Goal: Use online tool/utility: Utilize a website feature to perform a specific function

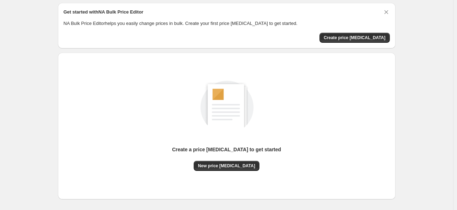
scroll to position [56, 0]
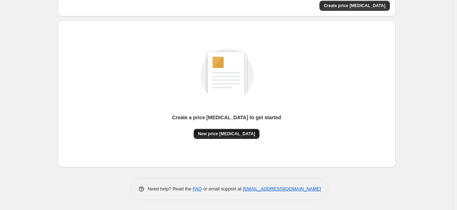
click at [217, 135] on span "New price [MEDICAL_DATA]" at bounding box center [226, 134] width 57 height 6
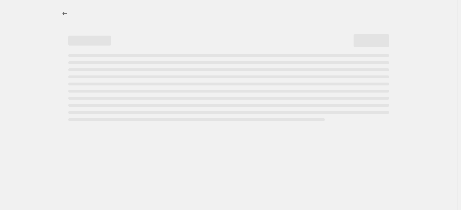
select select "percentage"
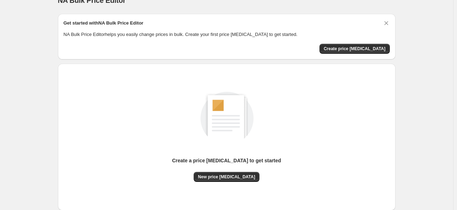
scroll to position [36, 0]
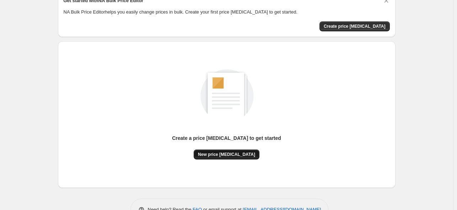
click at [231, 155] on span "New price [MEDICAL_DATA]" at bounding box center [226, 155] width 57 height 6
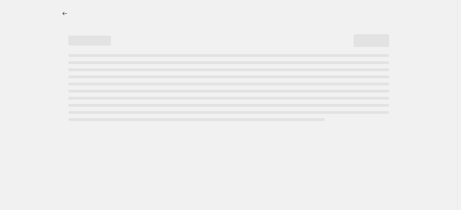
select select "percentage"
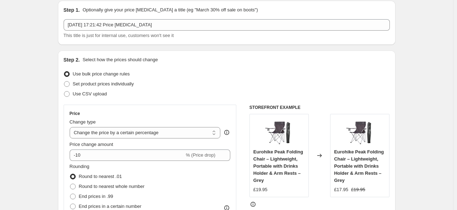
scroll to position [71, 0]
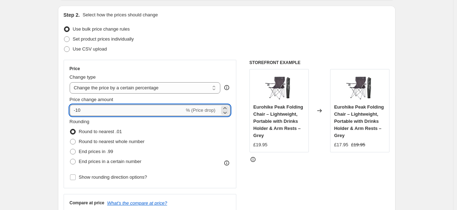
click at [144, 115] on input "-10" at bounding box center [127, 110] width 115 height 11
type input "-1"
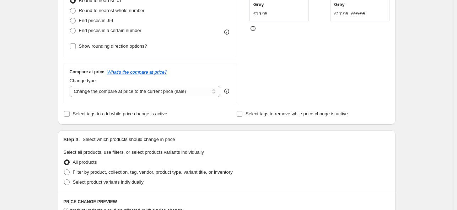
scroll to position [249, 0]
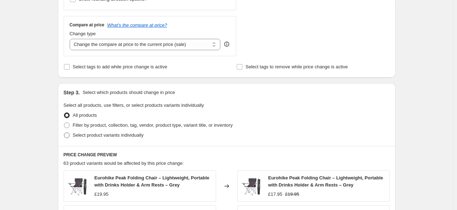
type input "-25"
click at [95, 138] on span "Select product variants individually" at bounding box center [108, 134] width 71 height 5
click at [64, 133] on input "Select product variants individually" at bounding box center [64, 132] width 0 height 0
radio input "true"
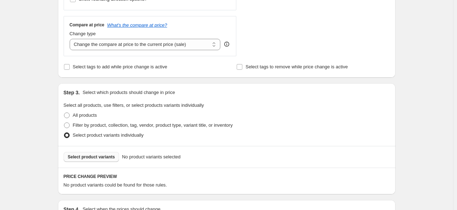
click at [100, 152] on button "Select product variants" at bounding box center [92, 157] width 56 height 10
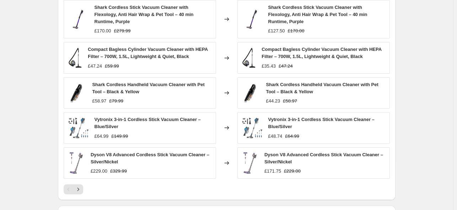
scroll to position [534, 0]
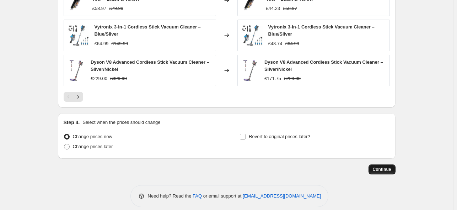
click at [381, 166] on span "Continue" at bounding box center [382, 169] width 18 height 6
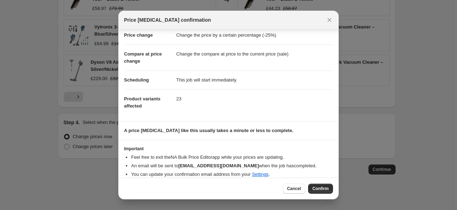
scroll to position [23, 0]
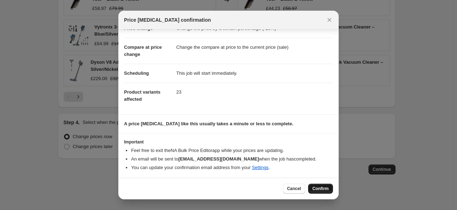
click at [326, 190] on span "Confirm" at bounding box center [321, 189] width 16 height 6
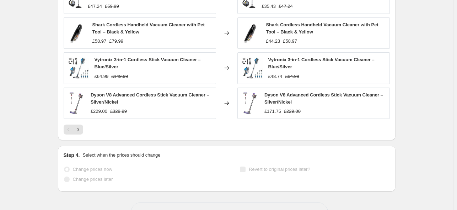
scroll to position [552, 0]
select select "percentage"
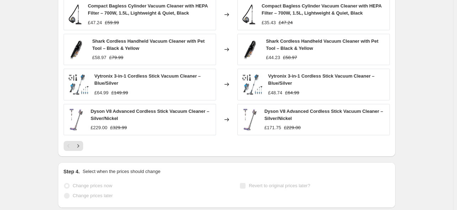
scroll to position [0, 0]
